Goal: Understand process/instructions

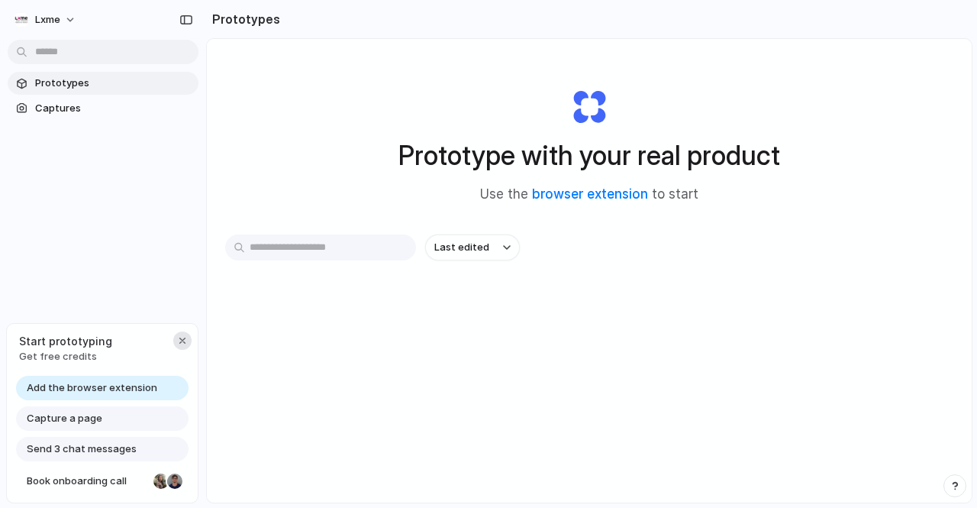
click at [189, 341] on button "button" at bounding box center [182, 340] width 18 height 18
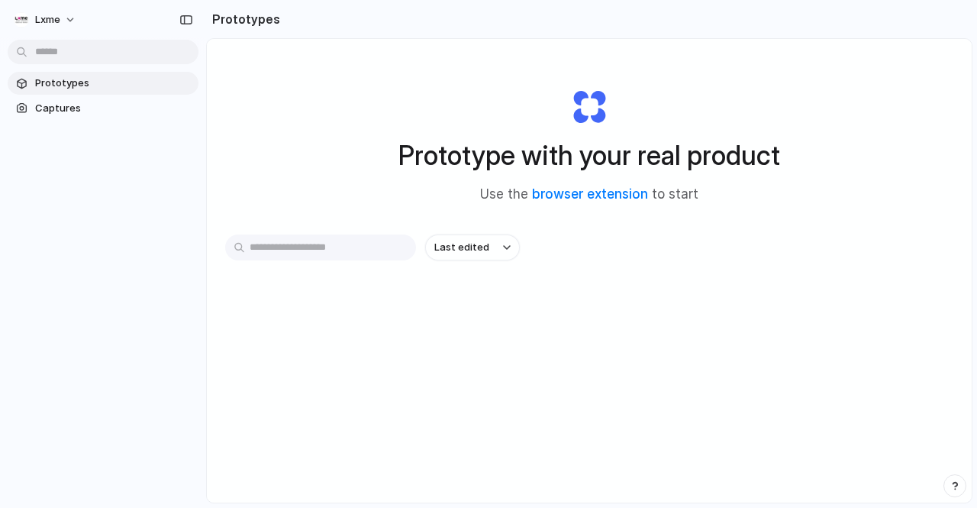
click at [99, 79] on span "Prototypes" at bounding box center [113, 83] width 157 height 15
click at [482, 237] on button "Last edited" at bounding box center [472, 247] width 95 height 26
click at [318, 147] on div "Last edited Last created Alphabetical" at bounding box center [488, 254] width 977 height 508
click at [78, 112] on span "Captures" at bounding box center [113, 108] width 157 height 15
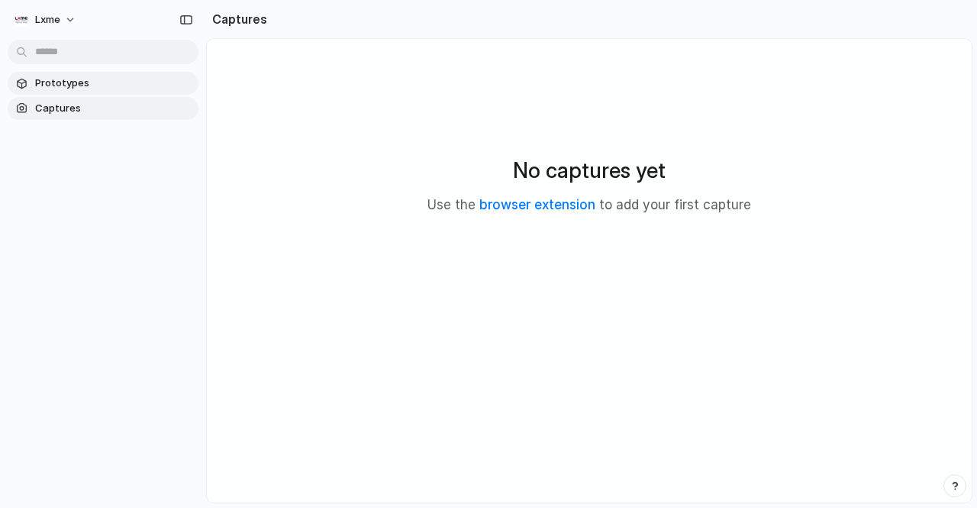
click at [95, 80] on span "Prototypes" at bounding box center [113, 83] width 157 height 15
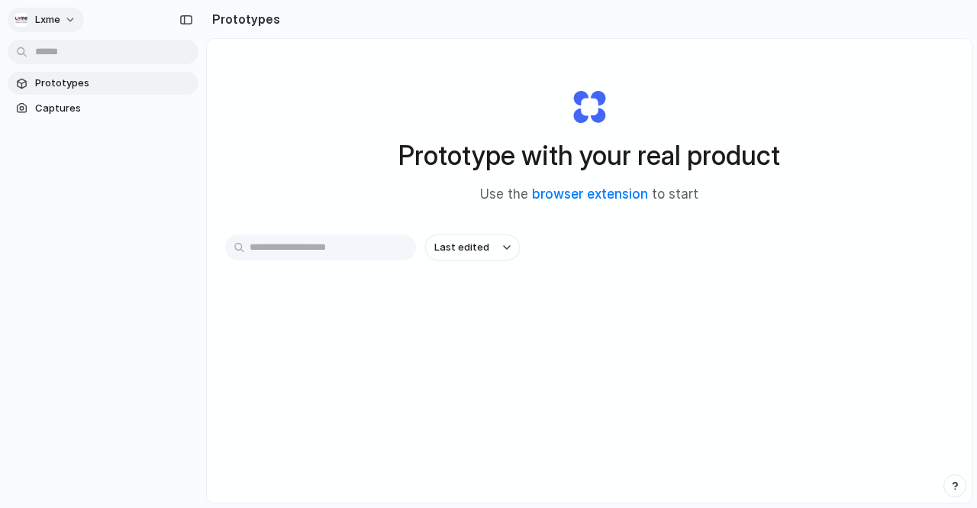
click at [69, 25] on button "Lxme" at bounding box center [46, 20] width 76 height 24
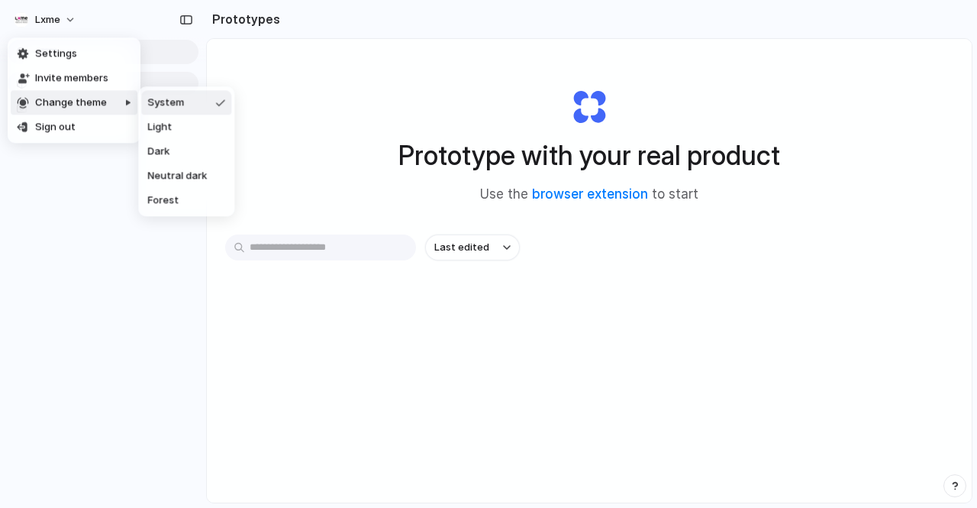
click at [121, 256] on div "Settings Invite members Change theme Sign out" at bounding box center [488, 254] width 977 height 508
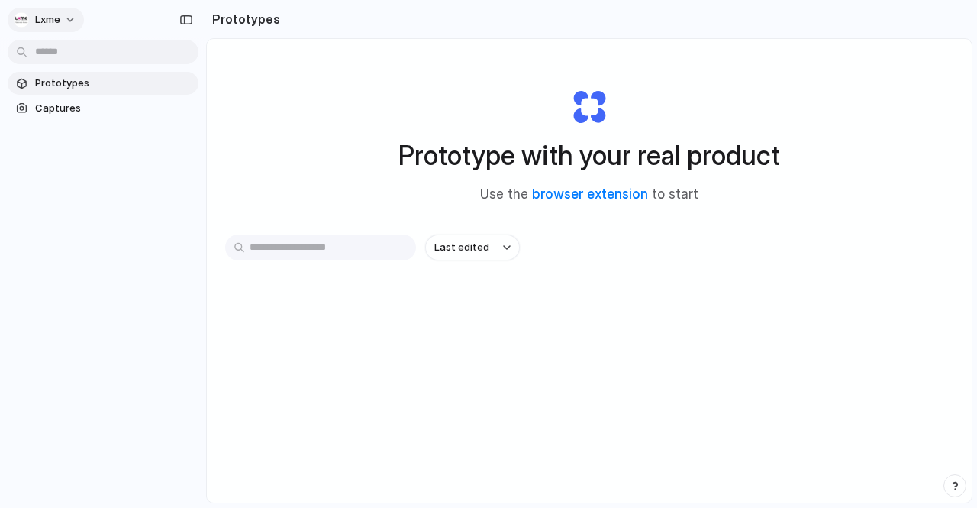
click at [64, 16] on button "Lxme" at bounding box center [46, 20] width 76 height 24
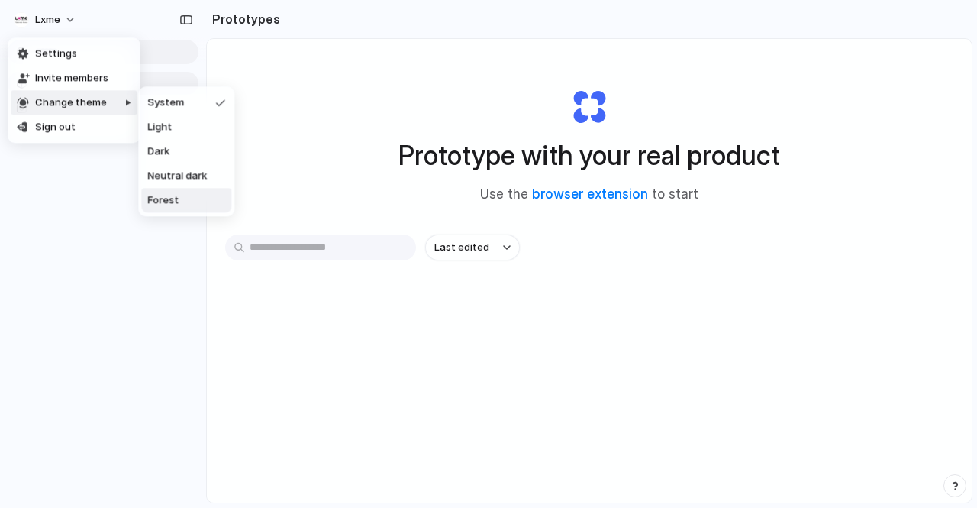
click at [181, 195] on li "Forest" at bounding box center [186, 200] width 90 height 24
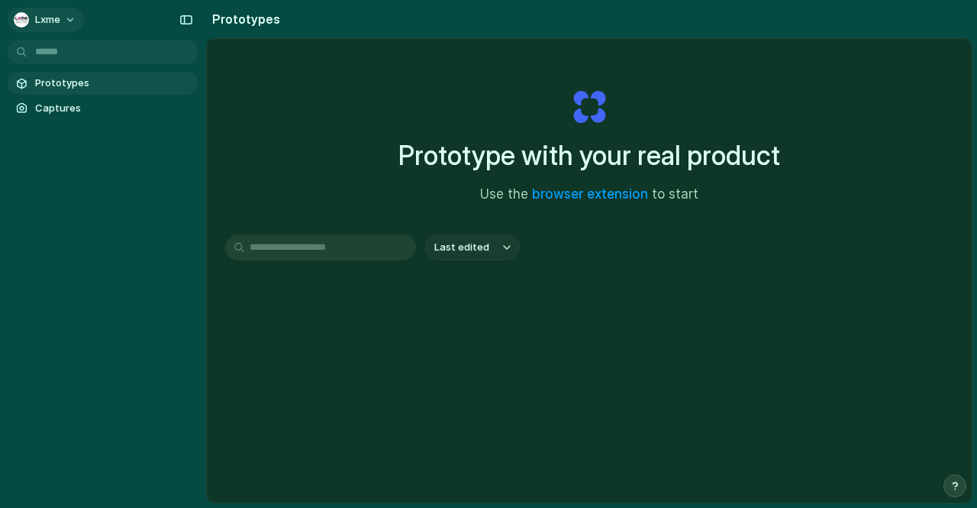
click at [55, 19] on span "Lxme" at bounding box center [47, 19] width 25 height 15
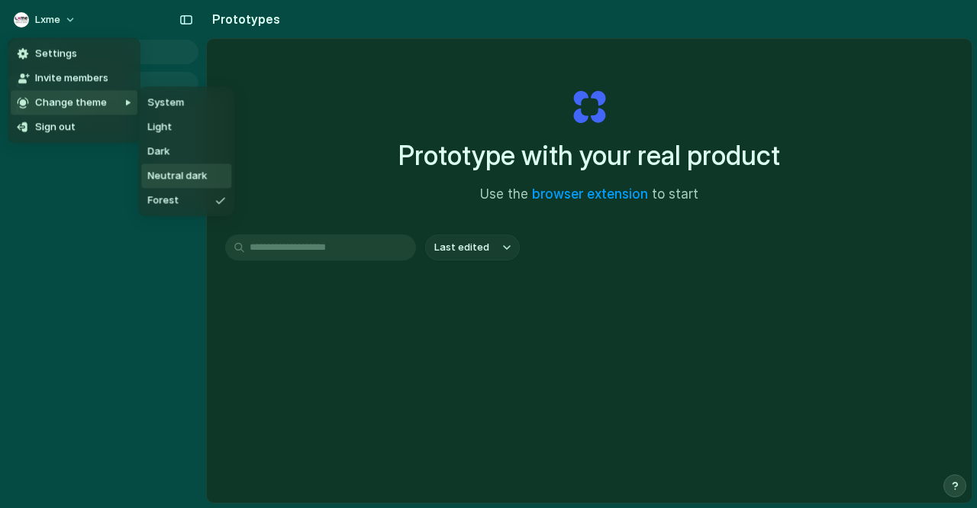
click at [169, 175] on span "Neutral dark" at bounding box center [177, 176] width 60 height 15
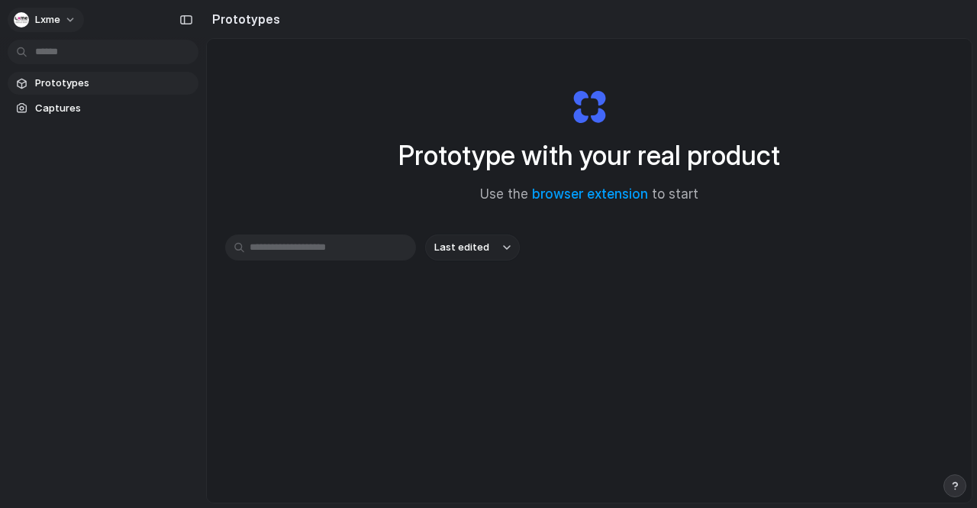
click at [53, 24] on span "Lxme" at bounding box center [47, 19] width 25 height 15
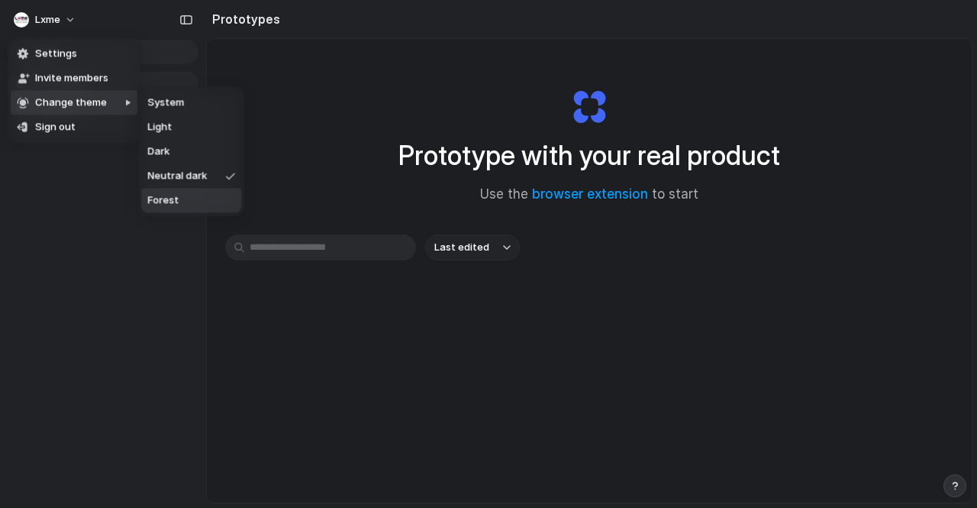
click at [159, 192] on li "Forest" at bounding box center [191, 200] width 100 height 24
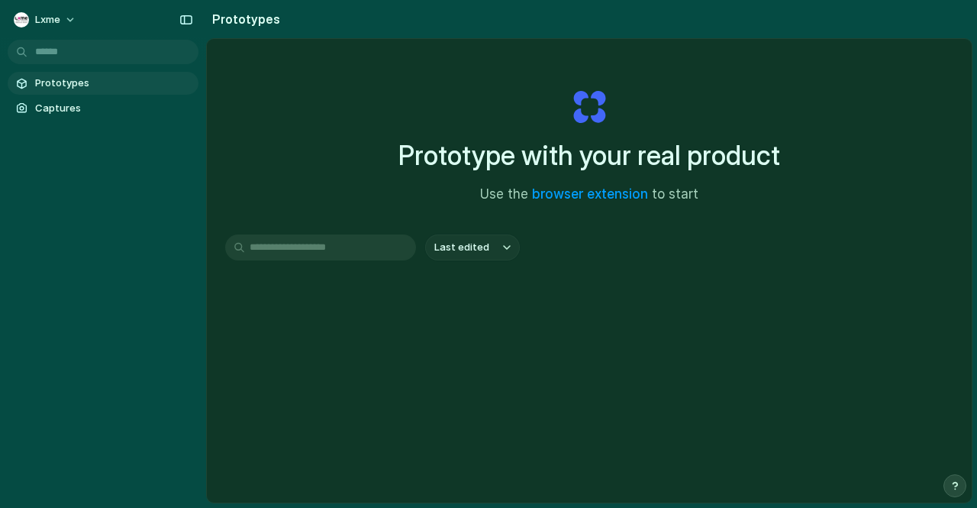
scroll to position [81, 0]
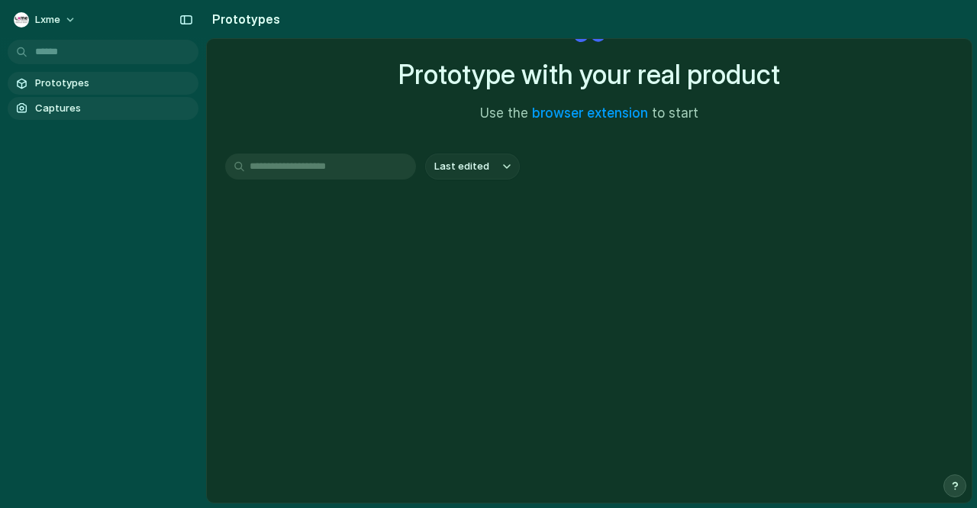
click at [119, 101] on span "Captures" at bounding box center [113, 108] width 157 height 15
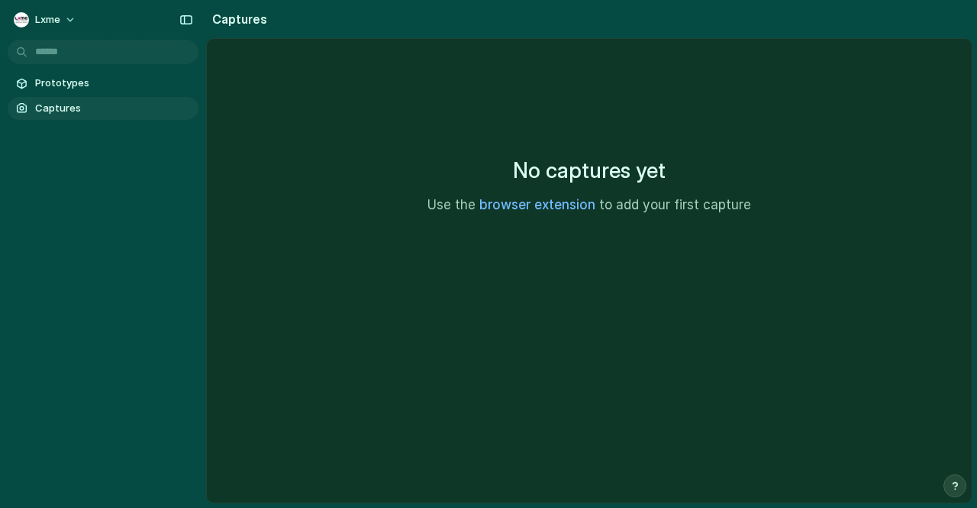
click at [524, 205] on link "browser extension" at bounding box center [537, 204] width 116 height 15
click at [95, 76] on span "Prototypes" at bounding box center [113, 83] width 157 height 15
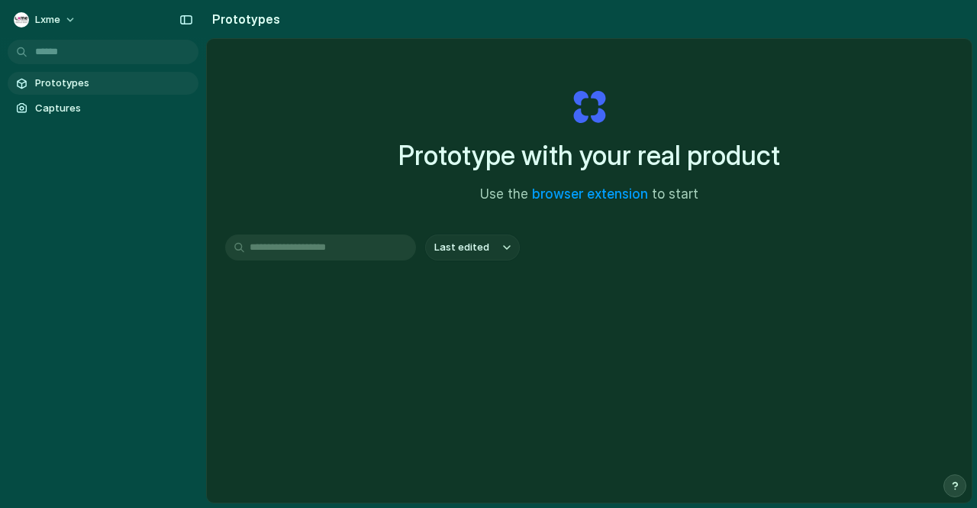
click at [327, 227] on div "Prototype with your real product Use the browser extension to start Last edited" at bounding box center [589, 311] width 765 height 544
click at [323, 252] on input "text" at bounding box center [320, 247] width 191 height 26
click at [37, 106] on span "Captures" at bounding box center [113, 108] width 157 height 15
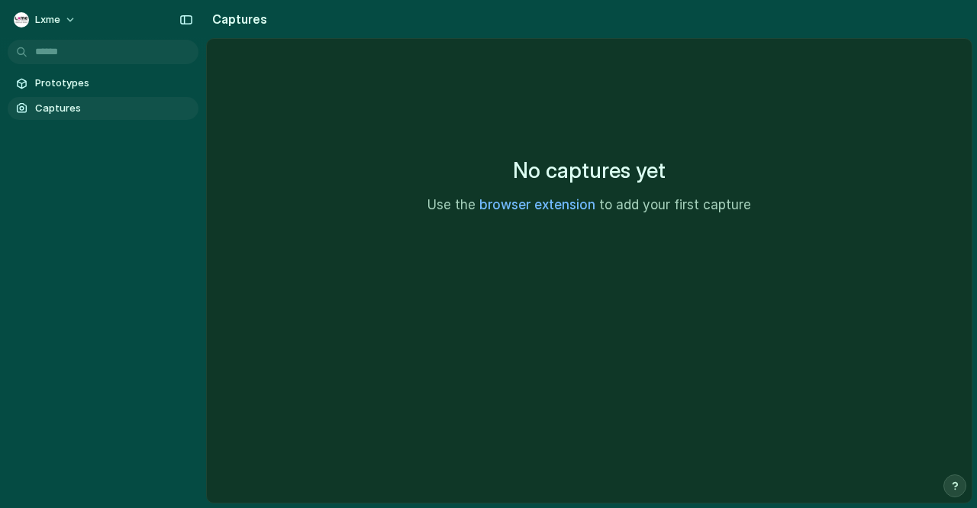
click at [545, 204] on link "browser extension" at bounding box center [537, 204] width 116 height 15
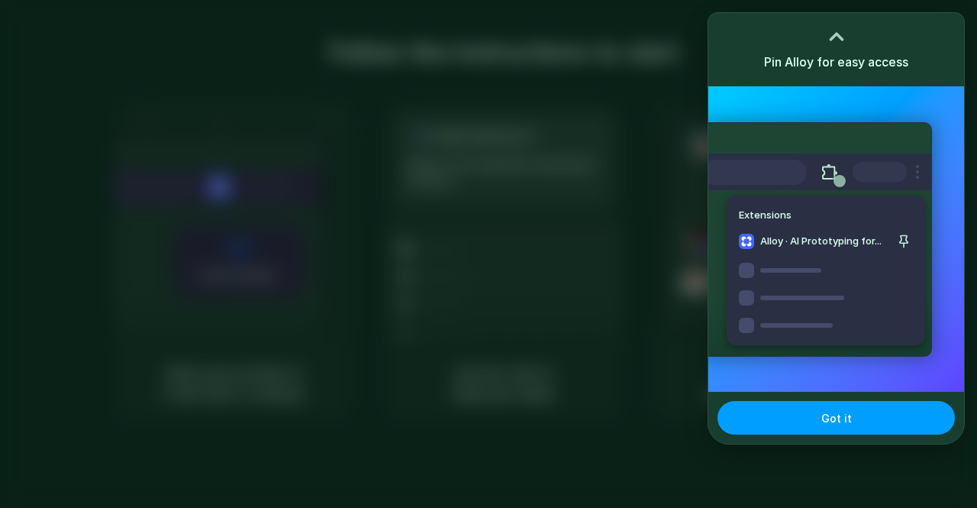
click at [841, 408] on button "Got it" at bounding box center [835, 418] width 237 height 34
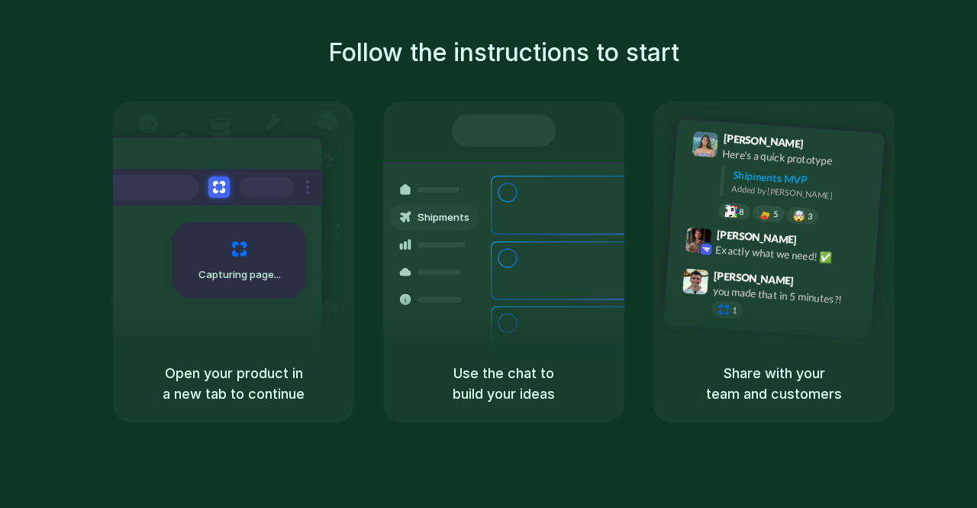
click at [504, 74] on div "Follow the instructions to start Capturing page Open your product in a new tab …" at bounding box center [503, 228] width 977 height 388
click at [501, 132] on span "Ready" at bounding box center [513, 130] width 32 height 15
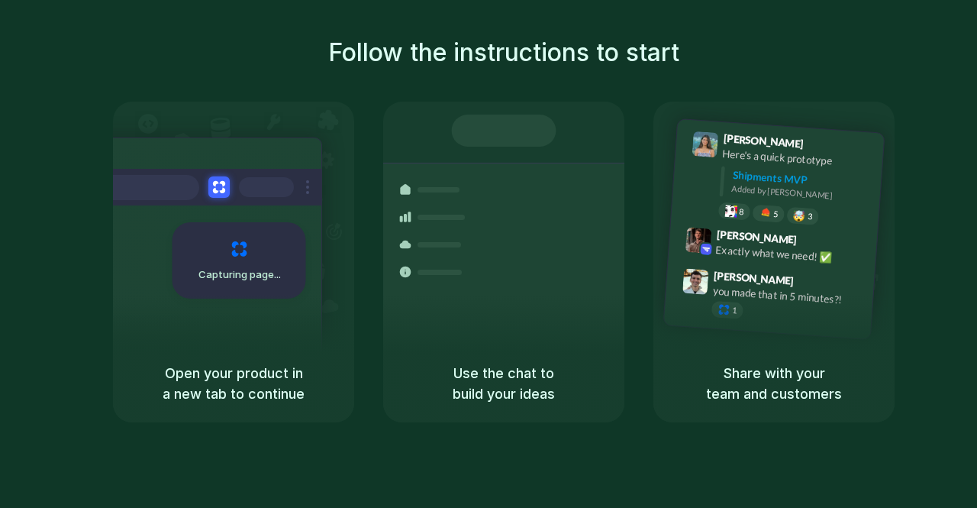
click at [279, 393] on h5 "Open your product in a new tab to continue" at bounding box center [233, 383] width 205 height 41
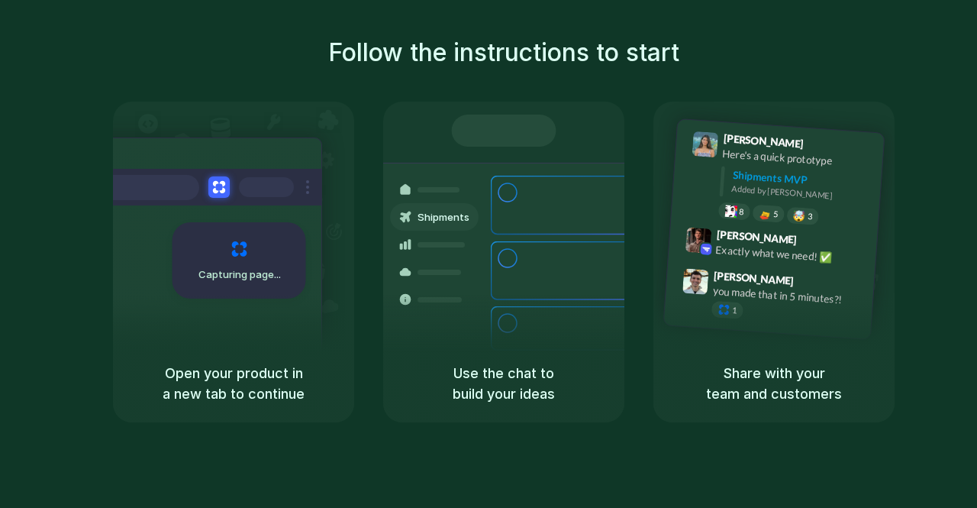
click at [514, 133] on div at bounding box center [504, 130] width 105 height 32
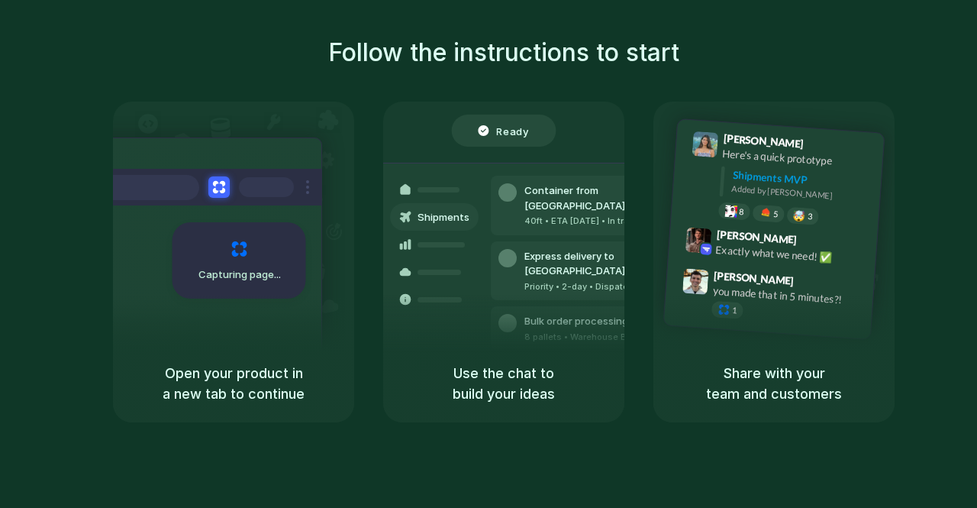
click at [514, 126] on span "Ready" at bounding box center [513, 130] width 32 height 15
click at [489, 254] on div at bounding box center [489, 254] width 0 height 0
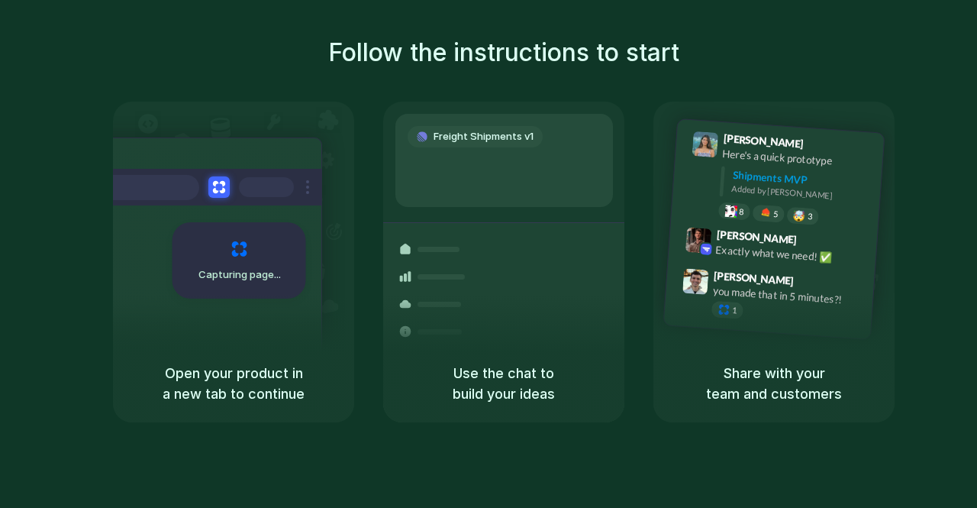
click at [489, 254] on div at bounding box center [489, 254] width 0 height 0
